Goal: Information Seeking & Learning: Learn about a topic

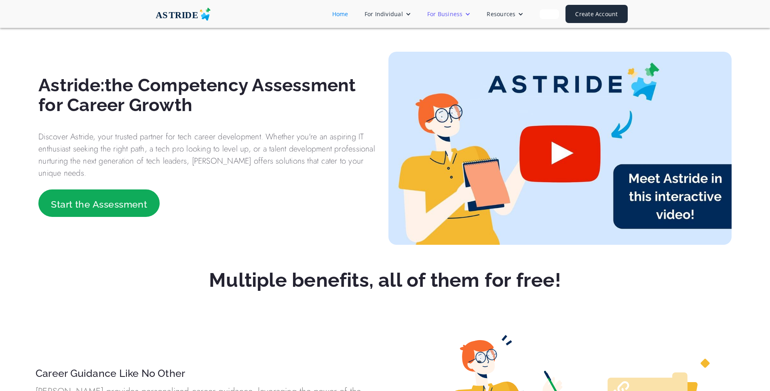
click at [439, 19] on div "For Business" at bounding box center [449, 13] width 60 height 15
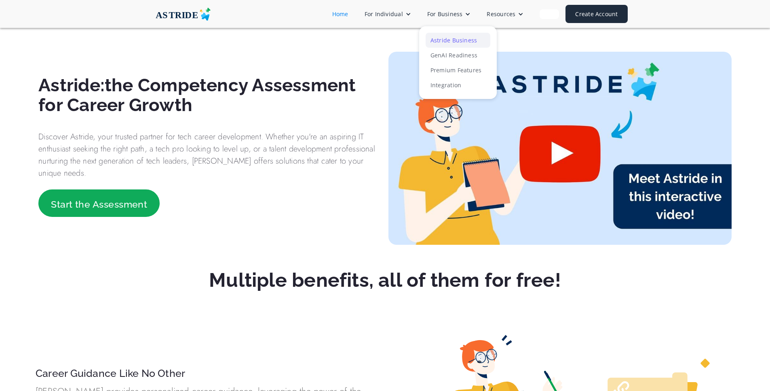
click at [439, 42] on link "Astride Business" at bounding box center [457, 40] width 65 height 15
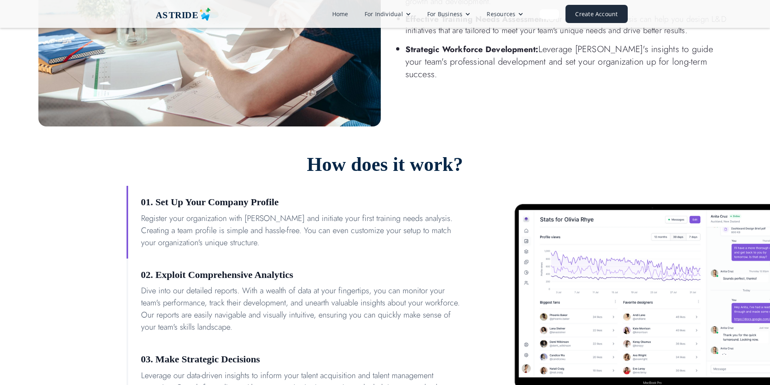
scroll to position [455, 0]
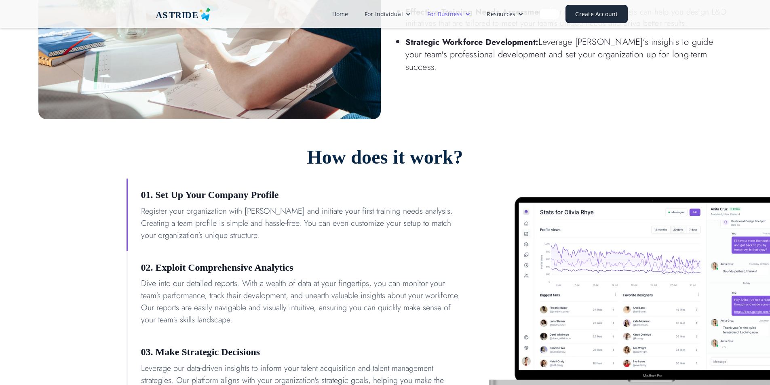
click at [460, 15] on div "For Business" at bounding box center [445, 14] width 36 height 8
click at [470, 38] on link "Astride Business" at bounding box center [457, 40] width 65 height 15
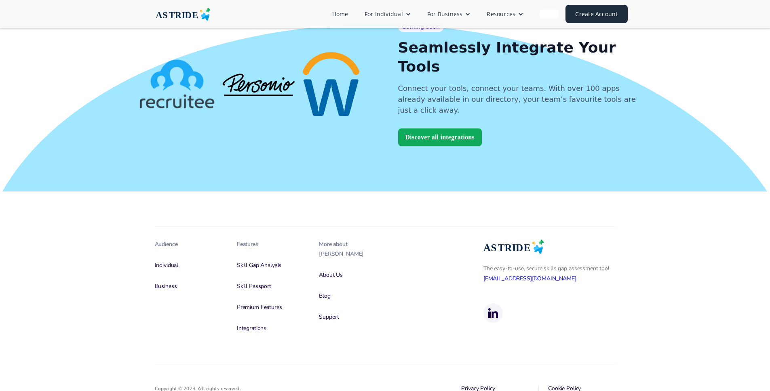
scroll to position [868, 0]
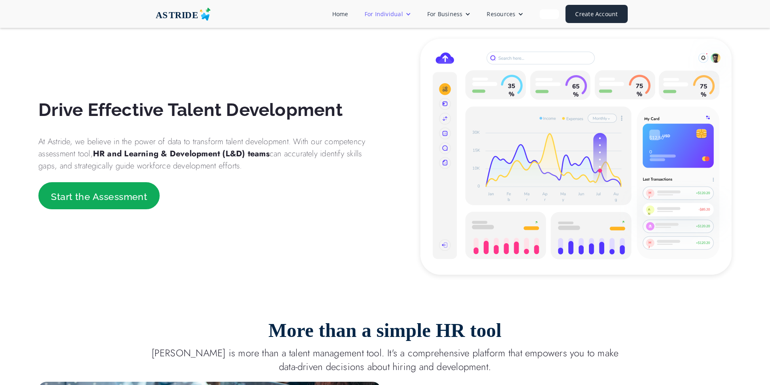
click at [392, 16] on div "For Individual" at bounding box center [383, 14] width 38 height 8
click at [354, 18] on link "Home" at bounding box center [340, 13] width 32 height 15
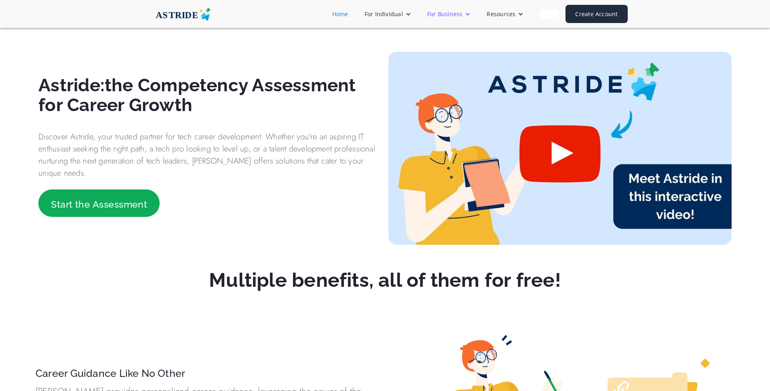
click at [425, 10] on div "For Business" at bounding box center [449, 13] width 60 height 15
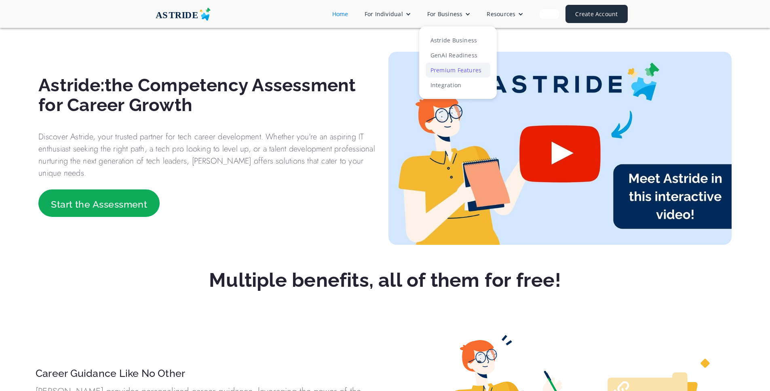
click at [451, 72] on link "Premium Features" at bounding box center [457, 70] width 65 height 15
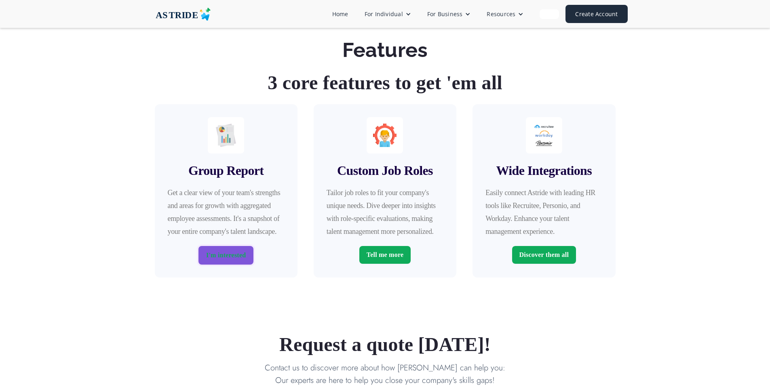
click at [246, 254] on div "I'm interested" at bounding box center [226, 255] width 40 height 11
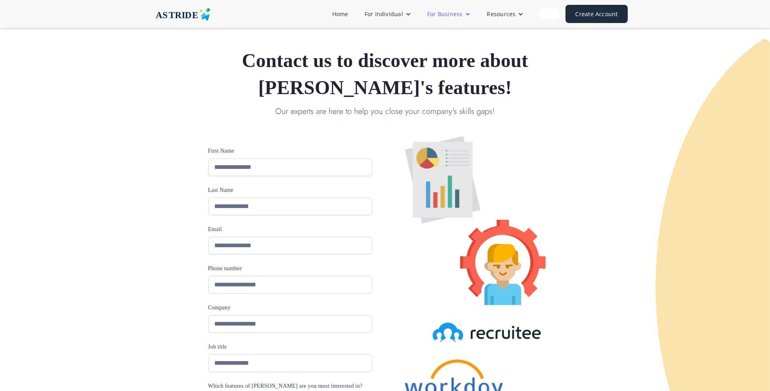
click at [429, 11] on div "For Business" at bounding box center [445, 14] width 36 height 8
click at [452, 16] on div "For Business" at bounding box center [445, 14] width 36 height 8
click at [459, 42] on link "Astride Business" at bounding box center [457, 40] width 65 height 15
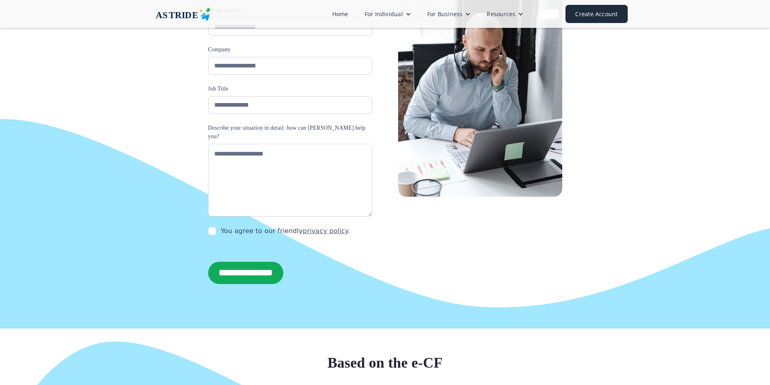
scroll to position [1434, 0]
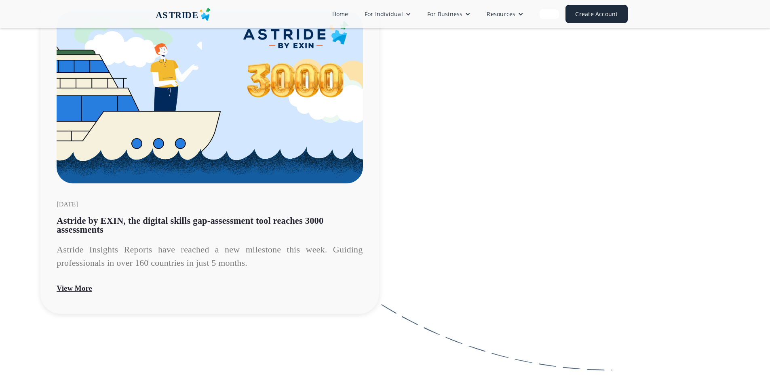
scroll to position [343, 0]
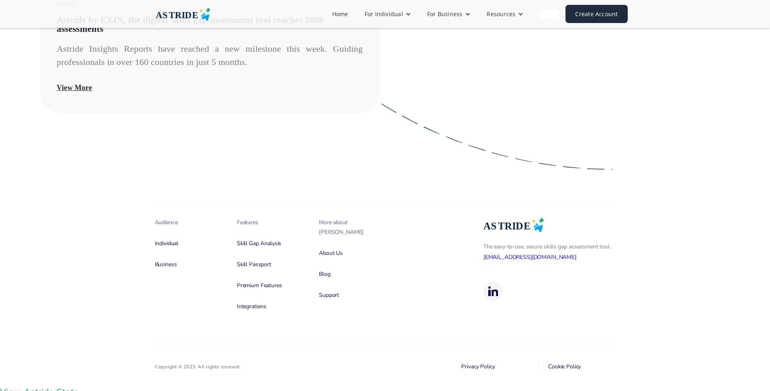
click at [59, 386] on link "View Astride Stats" at bounding box center [39, 392] width 78 height 12
